Goal: Find specific page/section: Find specific page/section

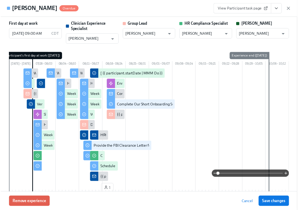
scroll to position [0, 8750]
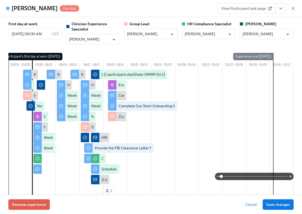
click at [296, 7] on div "[PERSON_NAME] Overdue View Participant task page" at bounding box center [151, 8] width 302 height 17
click at [295, 7] on icon "button" at bounding box center [293, 8] width 5 height 5
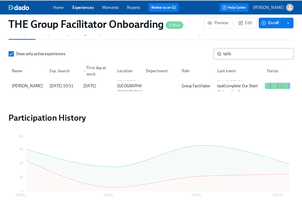
scroll to position [0, 8750]
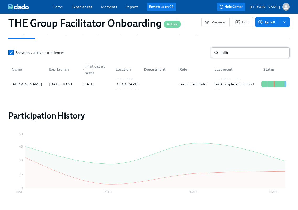
click at [236, 53] on input "talib" at bounding box center [255, 52] width 69 height 10
type input "k"
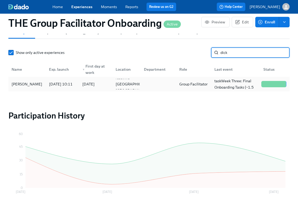
type input "dick"
click at [17, 83] on div "[PERSON_NAME]" at bounding box center [26, 84] width 35 height 6
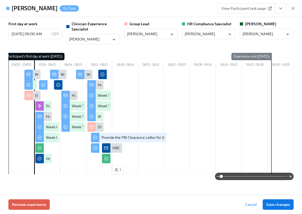
click at [284, 9] on button "View task page" at bounding box center [280, 8] width 11 height 10
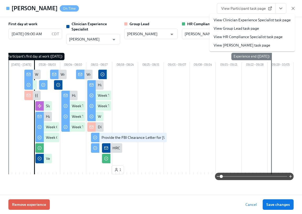
click at [269, 19] on link "View Clinician Experience Specialist task page" at bounding box center [252, 19] width 77 height 5
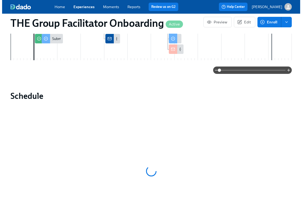
scroll to position [411, 0]
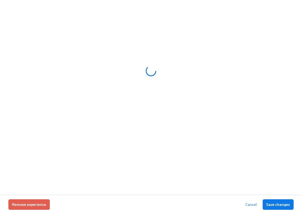
drag, startPoint x: 299, startPoint y: 28, endPoint x: 256, endPoint y: 137, distance: 117.0
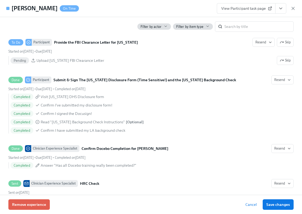
scroll to position [1099, 0]
